Goal: Task Accomplishment & Management: Manage account settings

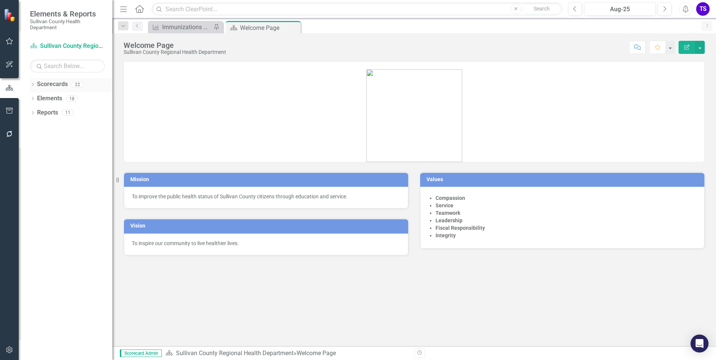
click at [36, 85] on div "Dropdown Scorecards 22" at bounding box center [71, 85] width 82 height 14
click at [32, 84] on icon "Dropdown" at bounding box center [32, 85] width 5 height 4
click at [34, 97] on icon "Dropdown" at bounding box center [37, 98] width 6 height 4
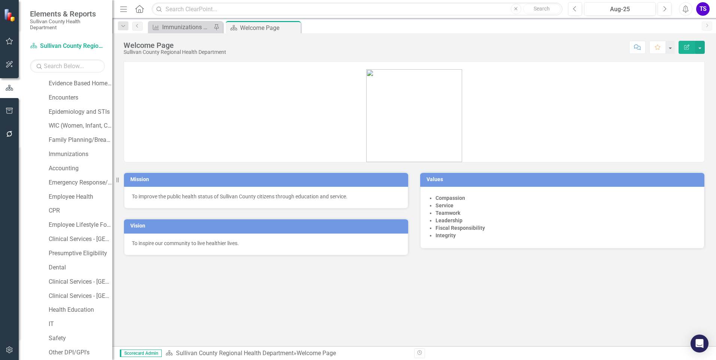
scroll to position [72, 0]
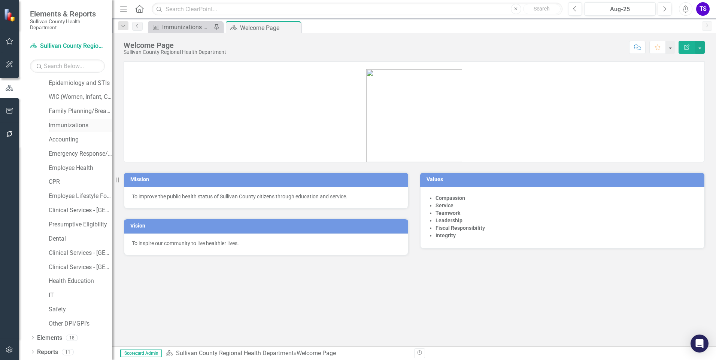
click at [70, 124] on link "Immunizations" at bounding box center [81, 125] width 64 height 9
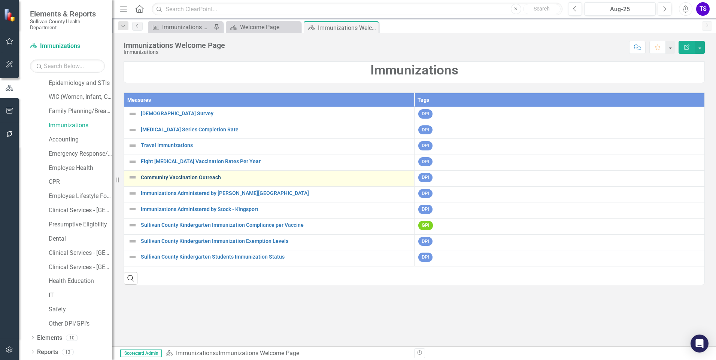
click at [181, 178] on link "Community Vaccination Outreach" at bounding box center [276, 178] width 270 height 6
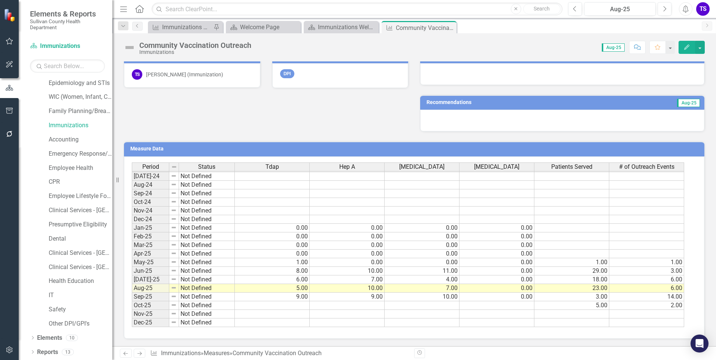
click at [565, 236] on tbody "Feb-23 Not Defined Mar-23 Not Defined Apr-23 Not Defined May-23 Not Defined Jun…" at bounding box center [408, 176] width 552 height 302
click at [565, 227] on td at bounding box center [571, 228] width 75 height 9
type textarea "0"
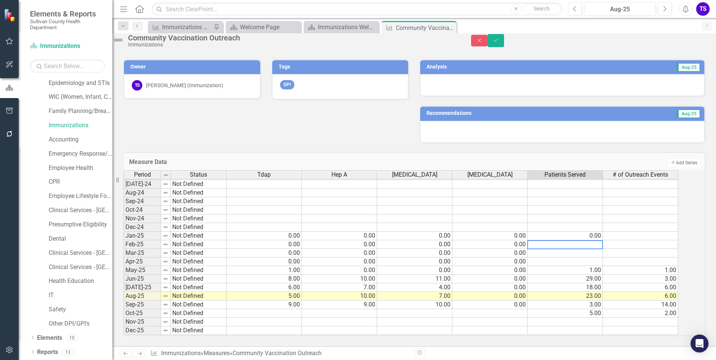
type textarea "0"
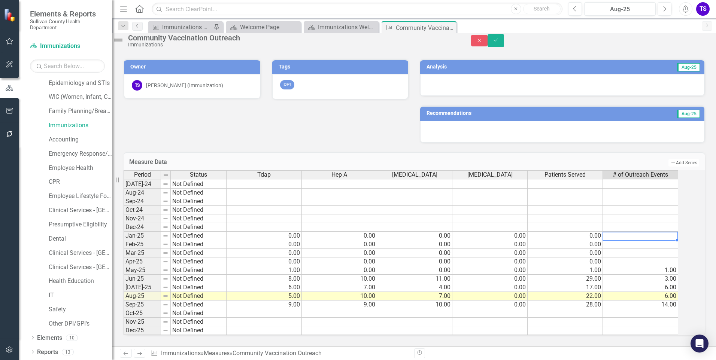
type textarea "0"
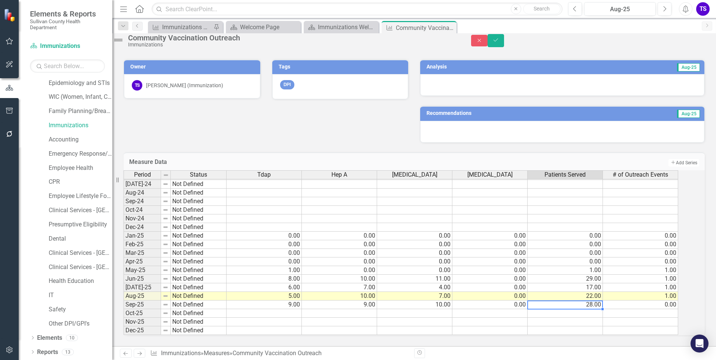
type textarea "28"
click at [124, 320] on div "Period Status Tdap Hep A [MEDICAL_DATA] [MEDICAL_DATA] Patients Served # of Out…" at bounding box center [124, 197] width 0 height 276
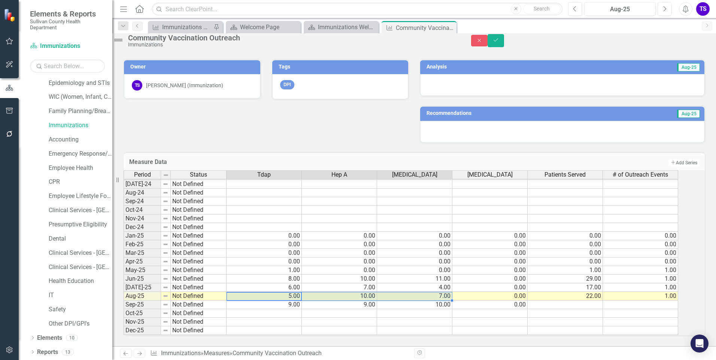
drag, startPoint x: 301, startPoint y: 291, endPoint x: 437, endPoint y: 292, distance: 135.6
click at [437, 292] on tr "Aug-25 Not Defined 5.00 10.00 7.00 0.00 22.00 1.00" at bounding box center [401, 296] width 555 height 9
click at [368, 283] on td "7.00" at bounding box center [339, 287] width 75 height 9
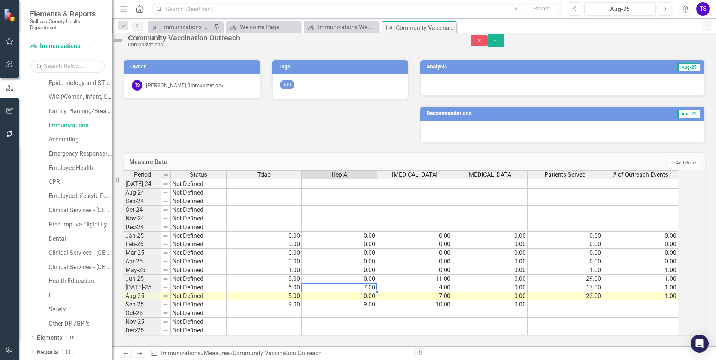
click at [370, 275] on td "10.00" at bounding box center [339, 279] width 75 height 9
click at [499, 43] on icon "Save" at bounding box center [495, 39] width 7 height 5
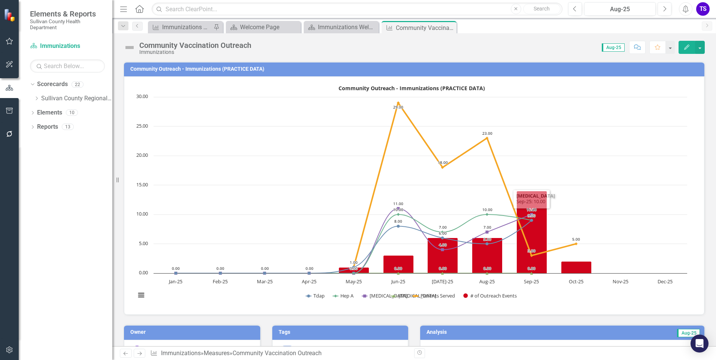
click at [678, 51] on div "Edit" at bounding box center [690, 47] width 30 height 13
click at [686, 48] on icon "Edit" at bounding box center [686, 47] width 7 height 5
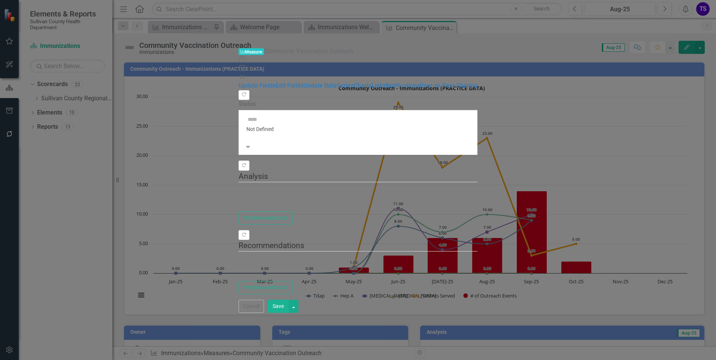
click at [246, 74] on icon "Close" at bounding box center [242, 77] width 7 height 6
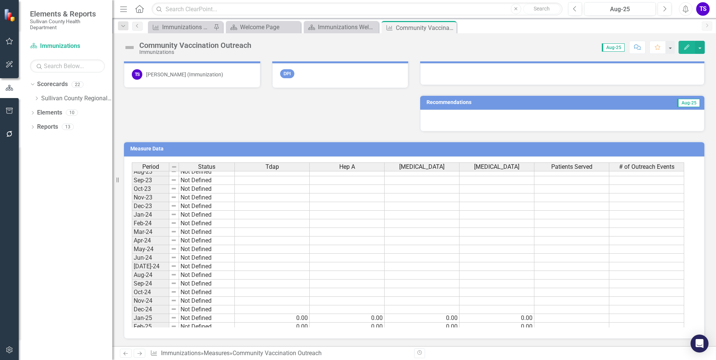
scroll to position [465, 0]
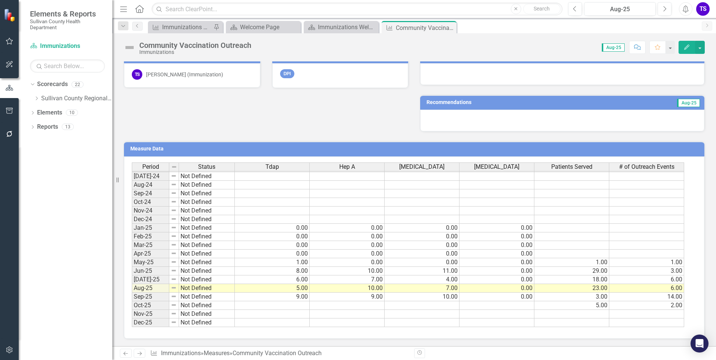
click at [643, 226] on td at bounding box center [646, 228] width 75 height 9
type textarea "0"
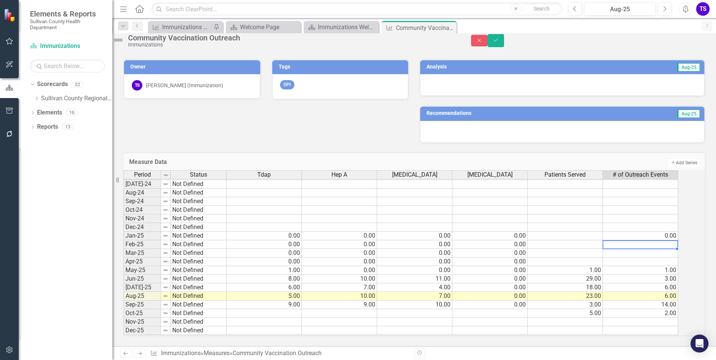
type textarea "0"
type textarea "14"
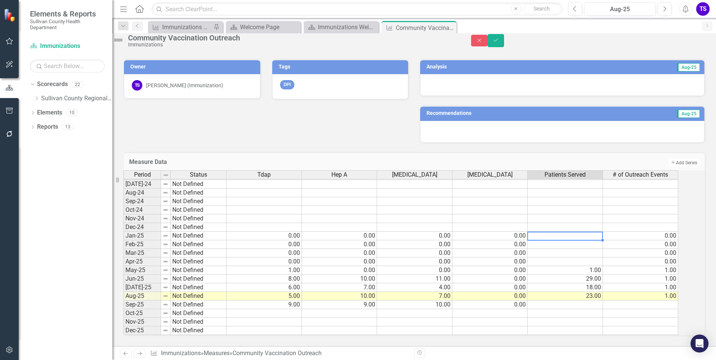
type textarea "0"
type textarea "22"
click at [504, 47] on button "Save" at bounding box center [496, 40] width 16 height 13
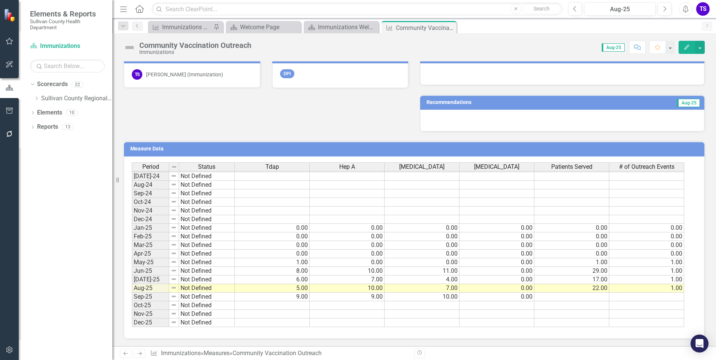
click at [579, 228] on tbody "Feb-23 Not Defined Mar-23 Not Defined Apr-23 Not Defined May-23 Not Defined Jun…" at bounding box center [408, 176] width 552 height 302
click at [582, 261] on td "1.00" at bounding box center [571, 262] width 75 height 9
click at [581, 272] on td "29.00" at bounding box center [571, 271] width 75 height 9
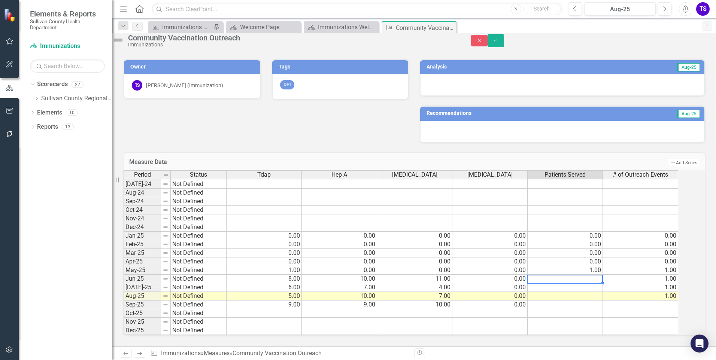
type textarea "16"
type textarea "8"
type textarea "12"
click at [504, 43] on button "Save" at bounding box center [496, 40] width 16 height 13
